Goal: Information Seeking & Learning: Learn about a topic

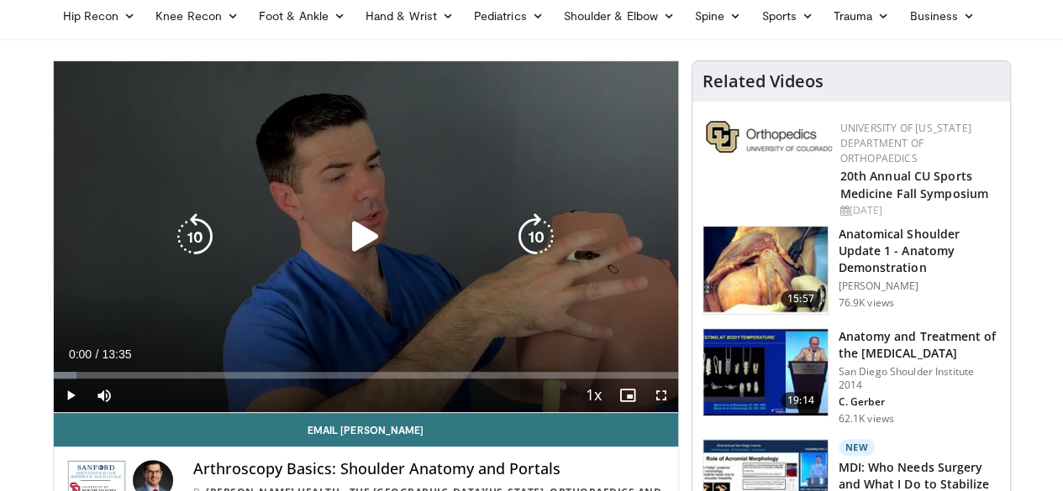
scroll to position [183, 0]
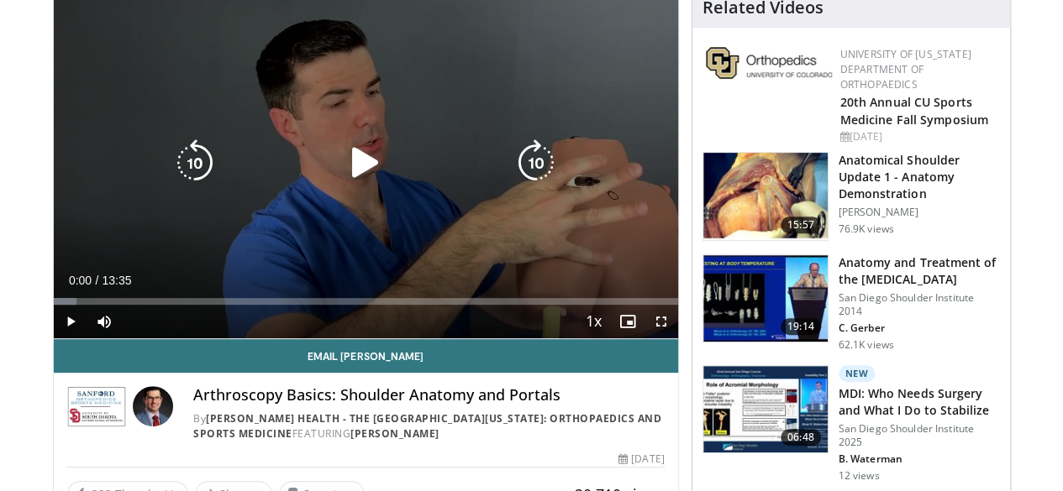
click at [344, 171] on icon "Video Player" at bounding box center [365, 162] width 47 height 47
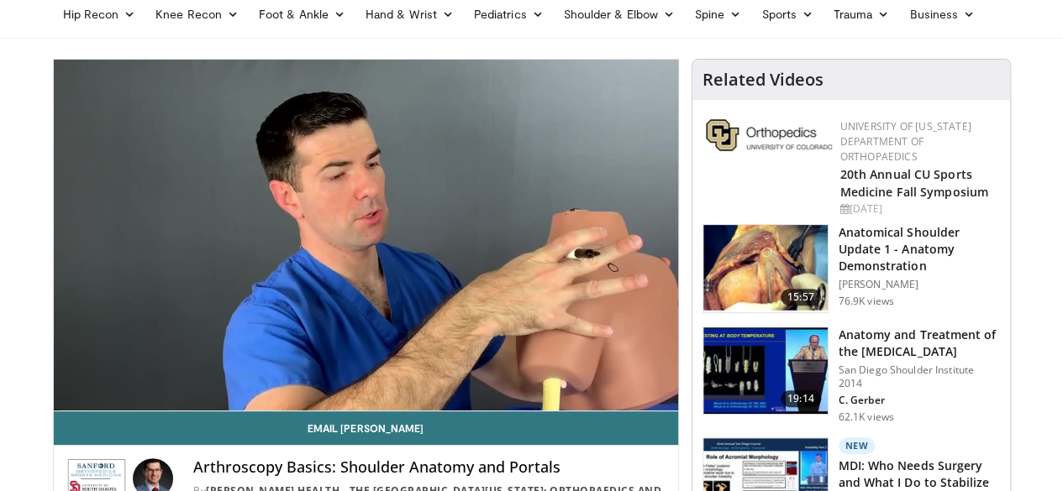
scroll to position [108, 0]
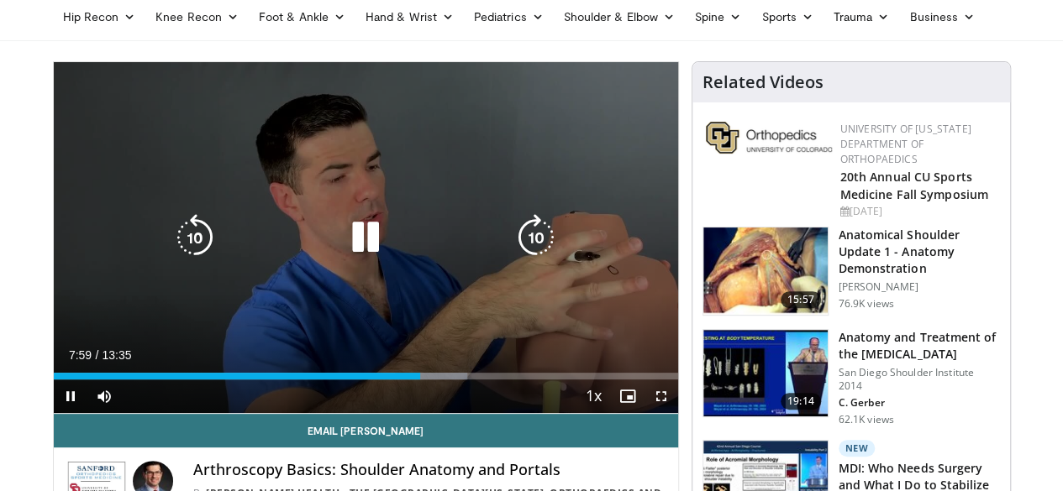
click at [355, 258] on icon "Video Player" at bounding box center [365, 237] width 47 height 47
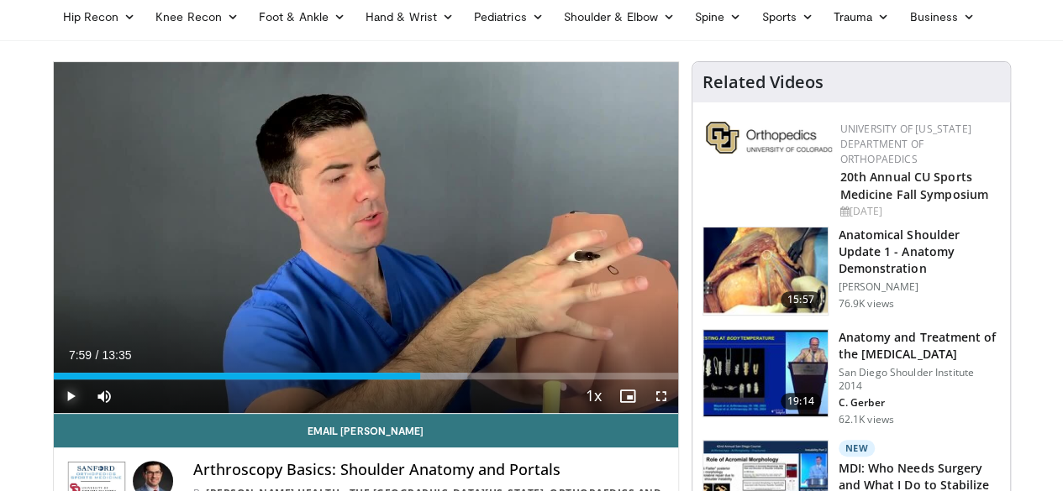
click at [54, 413] on span "Video Player" at bounding box center [71, 397] width 34 height 34
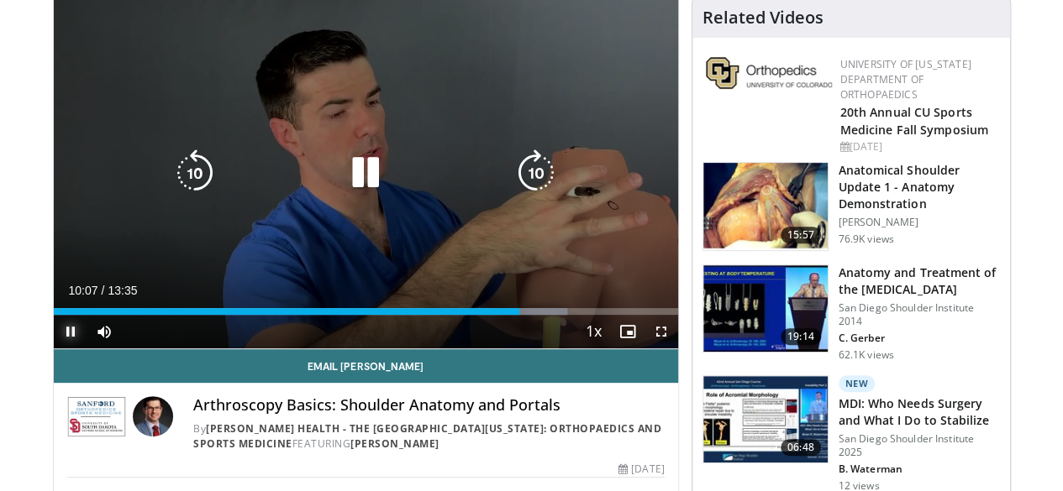
scroll to position [89, 0]
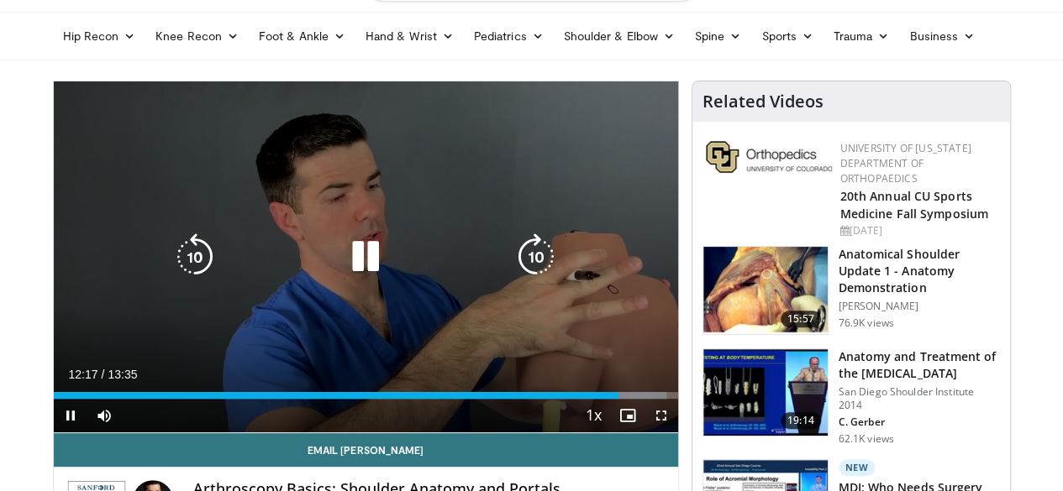
click at [348, 273] on icon "Video Player" at bounding box center [365, 257] width 47 height 47
click at [352, 262] on icon "Video Player" at bounding box center [365, 257] width 47 height 47
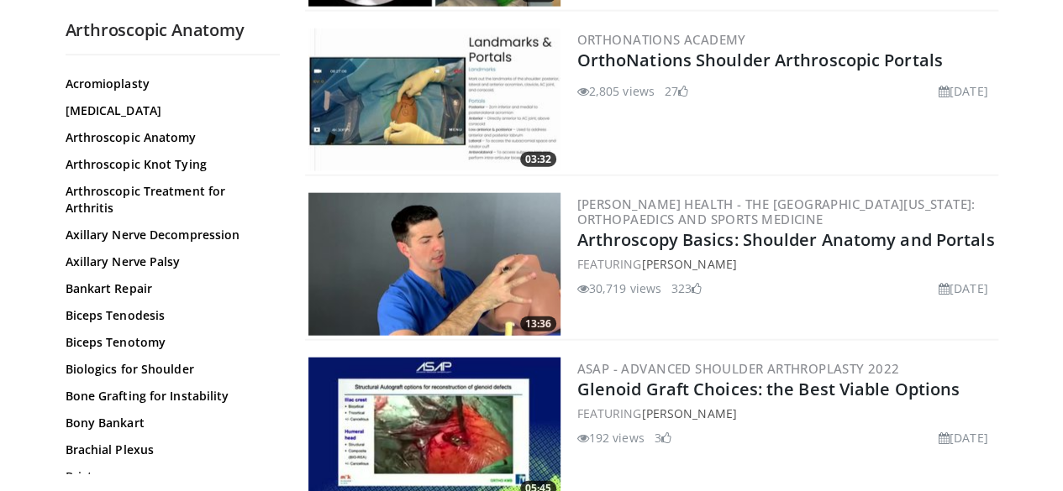
scroll to position [252, 0]
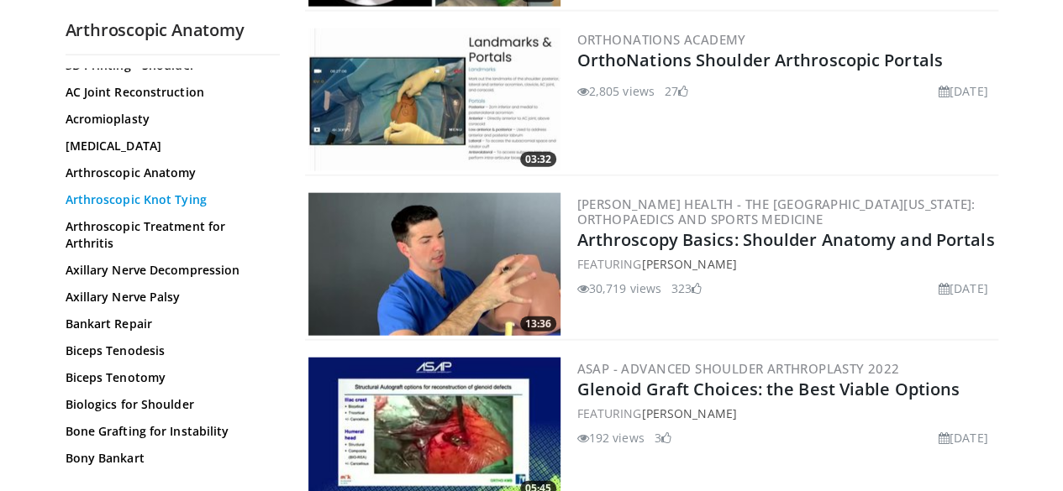
click at [123, 192] on link "Arthroscopic Knot Tying" at bounding box center [169, 200] width 206 height 17
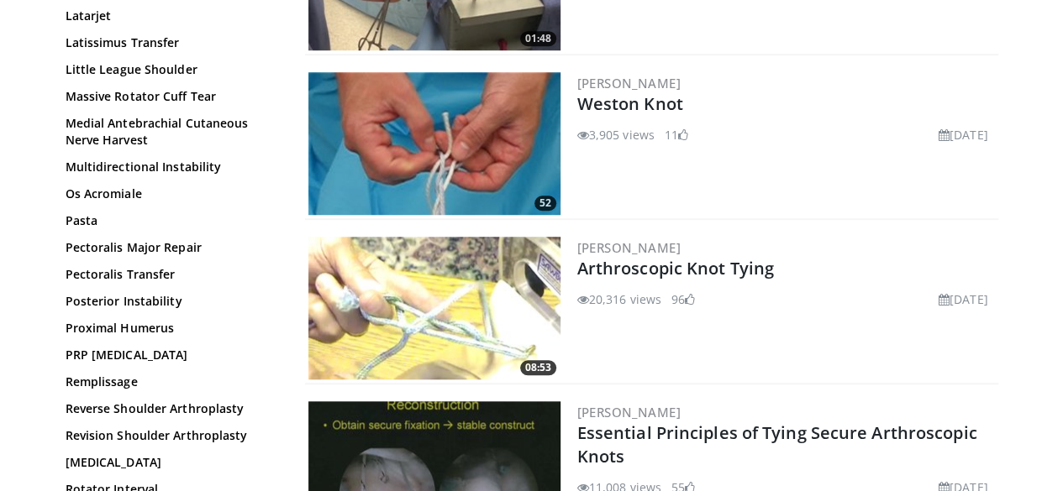
scroll to position [927, 0]
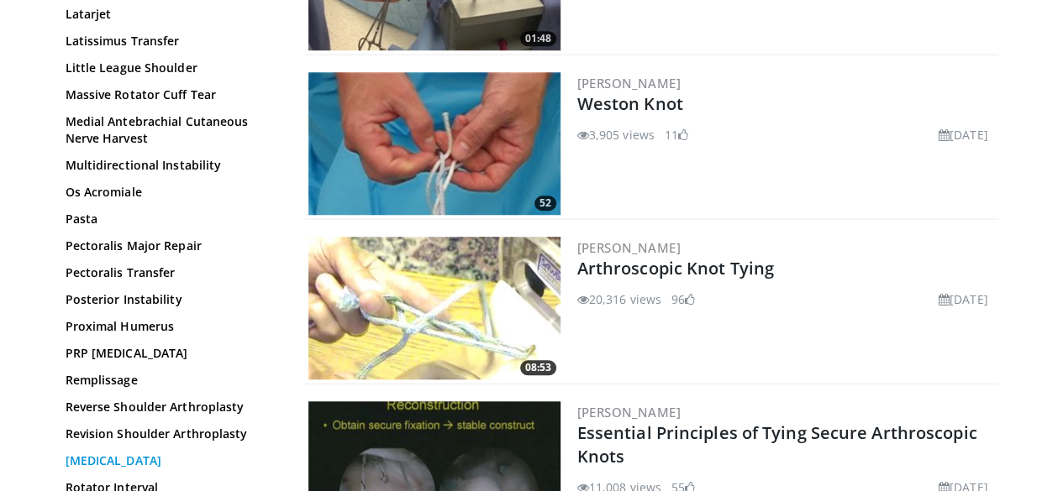
click at [89, 453] on link "[MEDICAL_DATA]" at bounding box center [169, 461] width 206 height 17
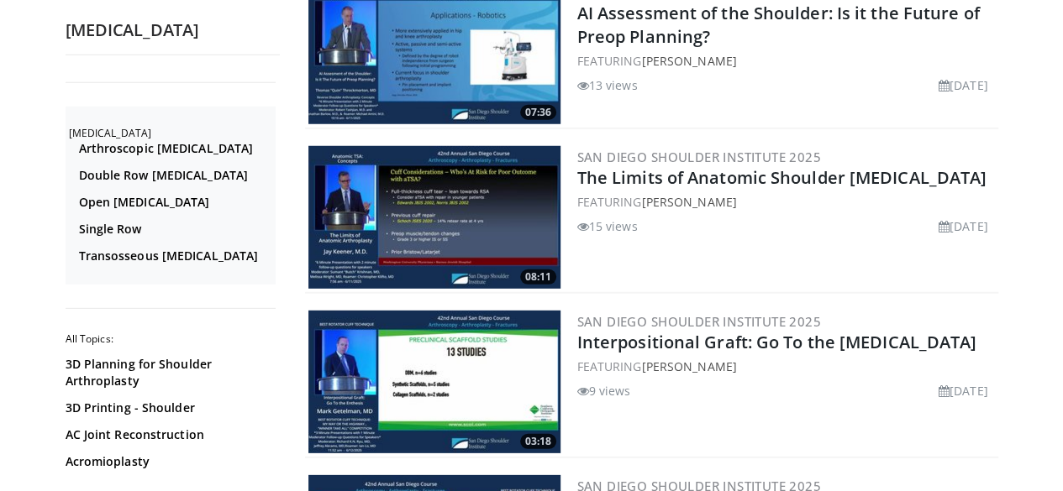
scroll to position [2415, 0]
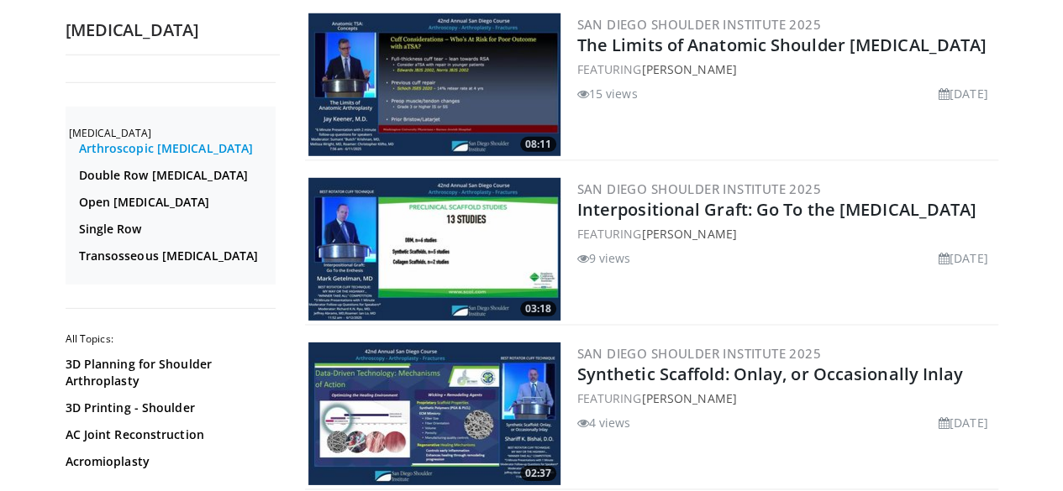
click at [127, 147] on link "Arthroscopic Rotator Cuff Repair" at bounding box center [175, 148] width 192 height 17
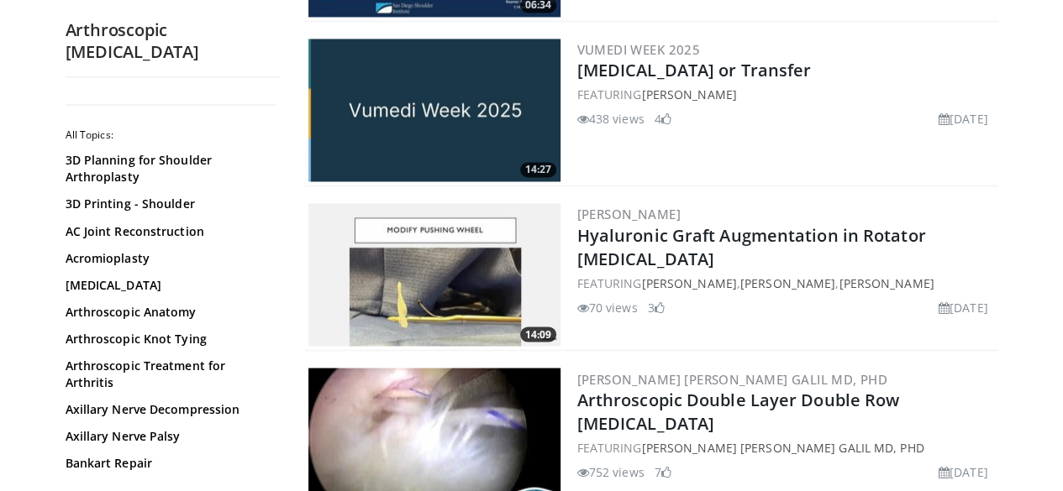
scroll to position [1468, 0]
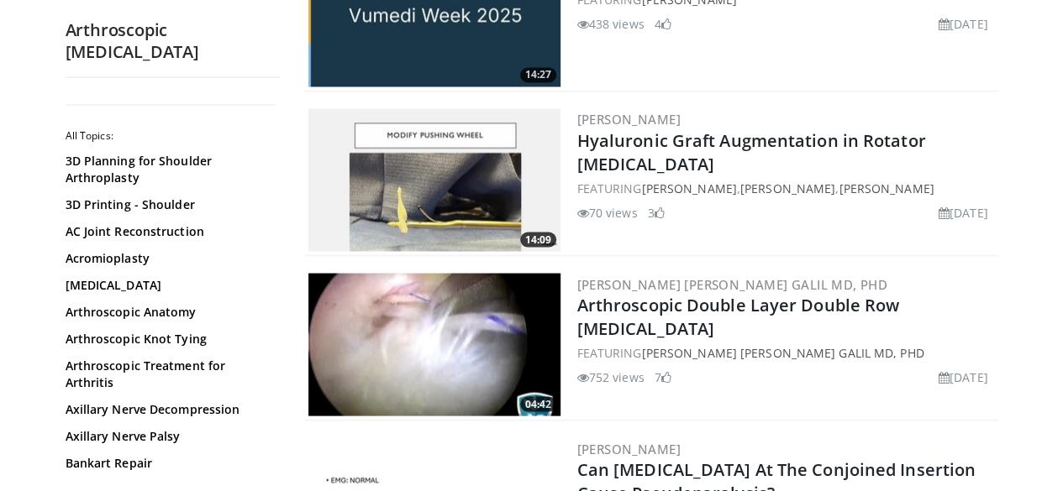
click at [418, 310] on img at bounding box center [434, 344] width 252 height 143
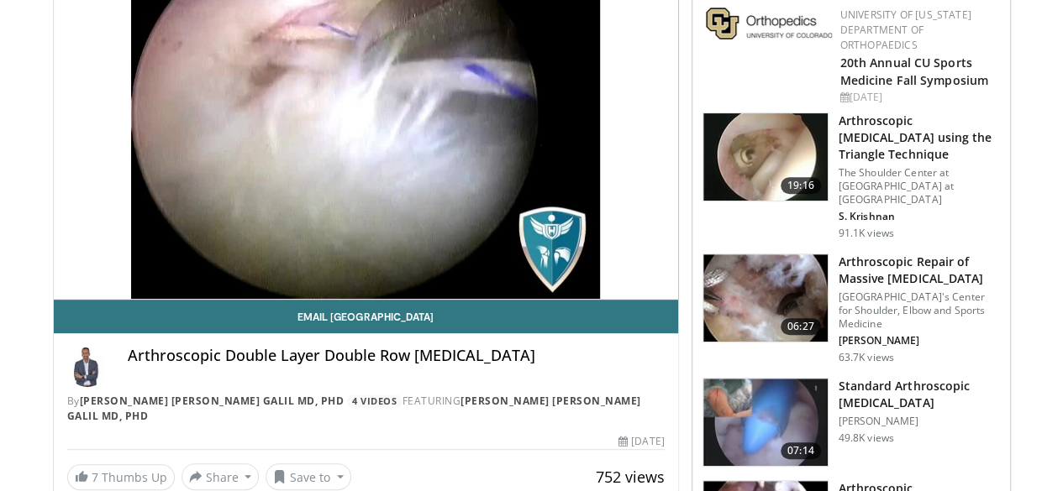
scroll to position [221, 0]
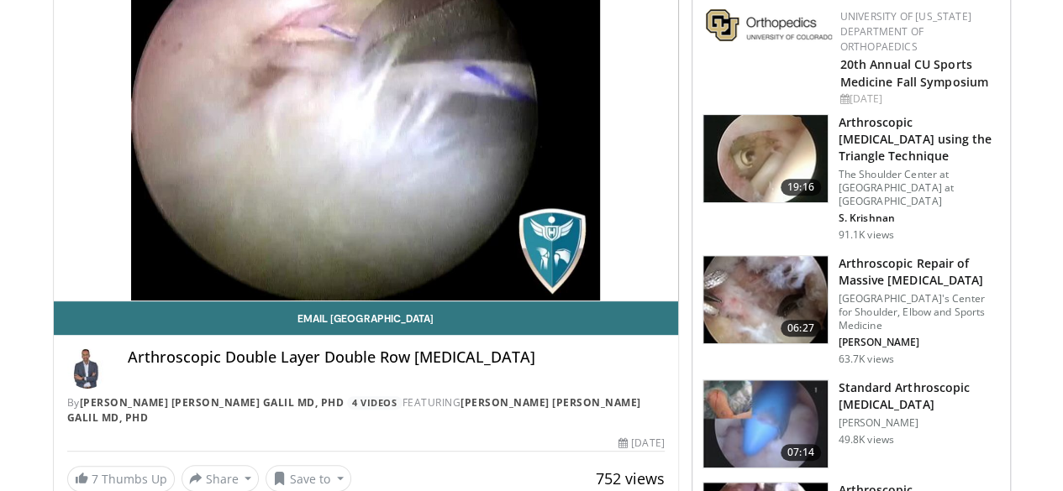
click at [803, 381] on img at bounding box center [765, 424] width 124 height 87
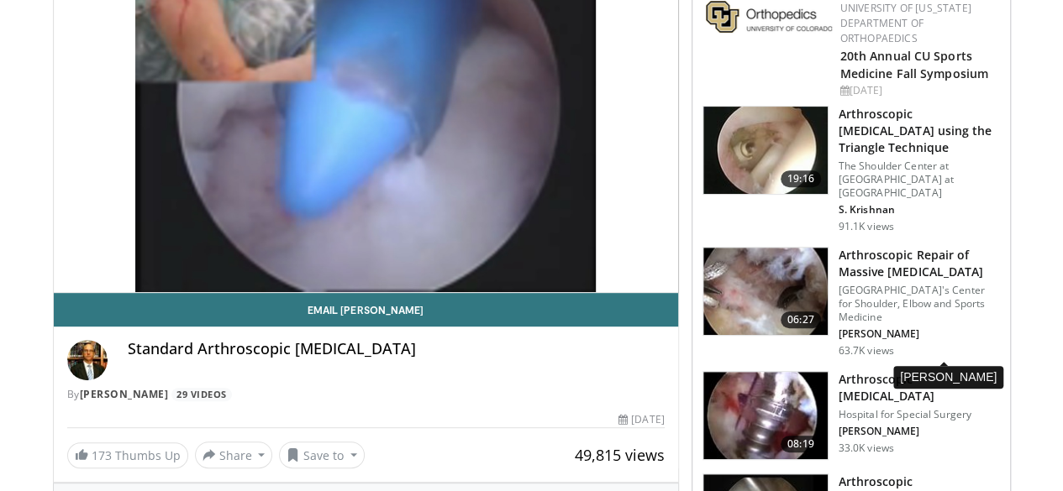
scroll to position [234, 0]
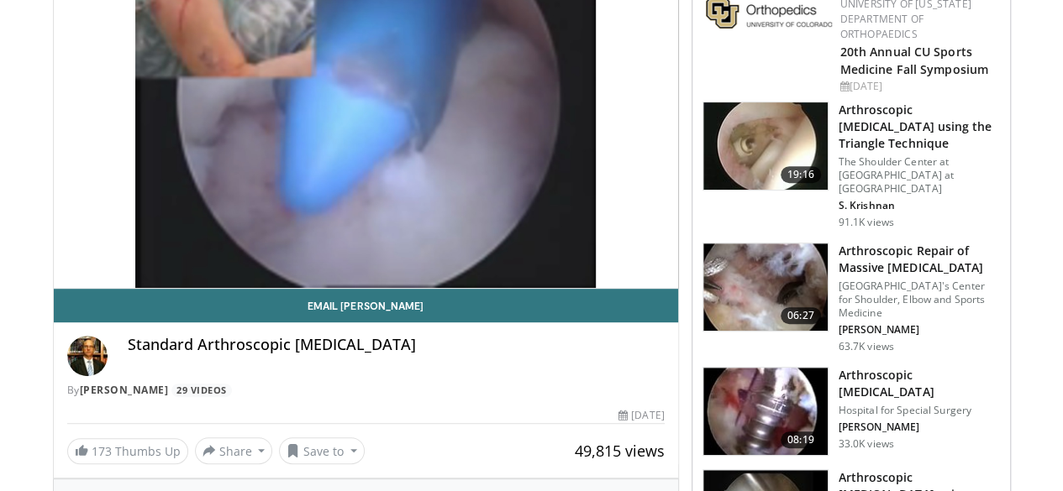
click at [790, 368] on img at bounding box center [765, 411] width 124 height 87
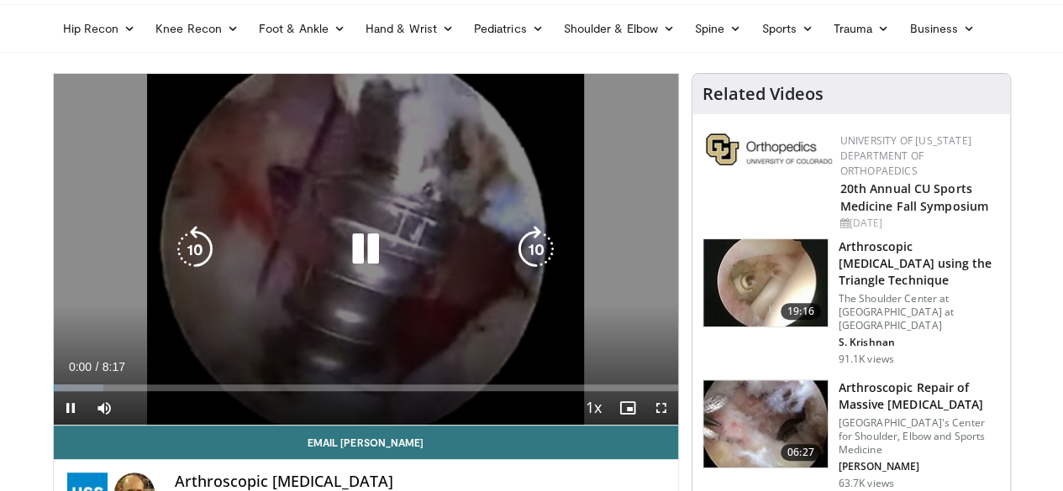
scroll to position [96, 0]
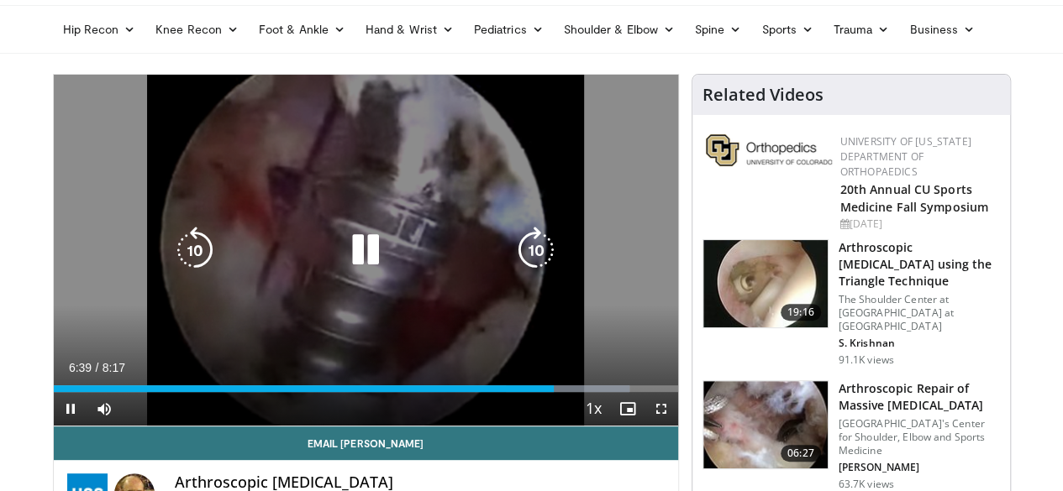
click at [359, 251] on icon "Video Player" at bounding box center [365, 250] width 47 height 47
